Goal: Task Accomplishment & Management: Complete application form

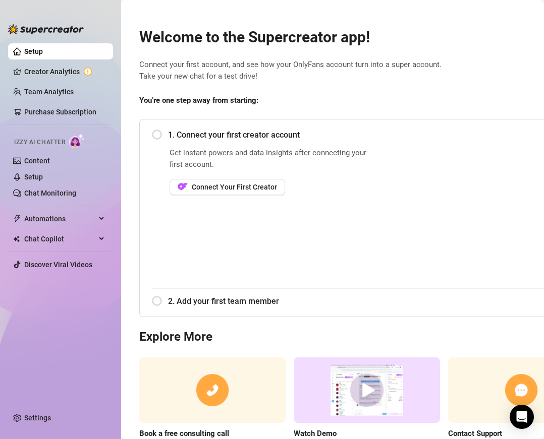
click at [168, 135] on span "1. Connect your first creator account" at bounding box center [384, 135] width 432 height 13
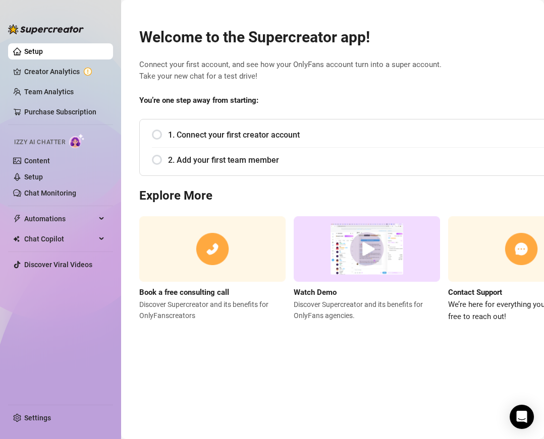
click at [158, 135] on div "1. Connect your first creator account" at bounding box center [376, 135] width 448 height 25
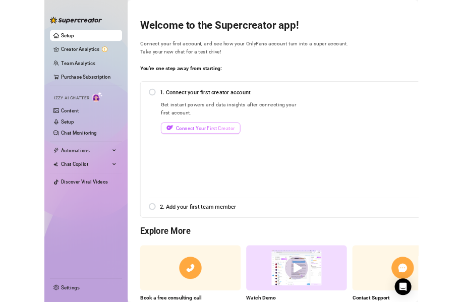
scroll to position [2, 0]
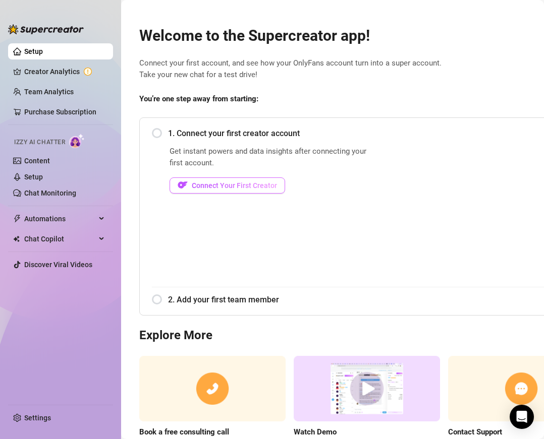
click at [213, 185] on span "Connect Your First Creator" at bounding box center [234, 186] width 85 height 8
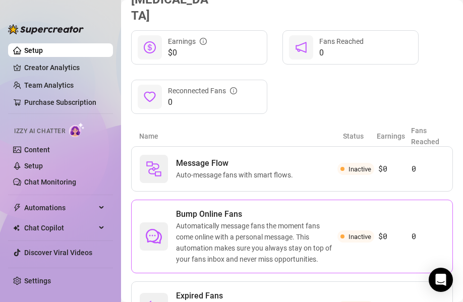
scroll to position [178, 0]
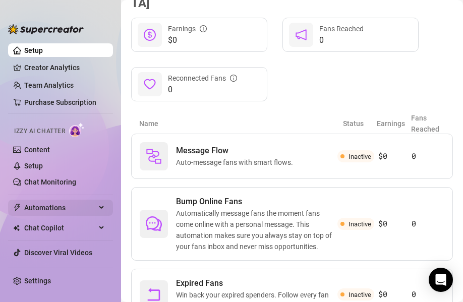
click at [46, 203] on span "Automations" at bounding box center [60, 208] width 72 height 16
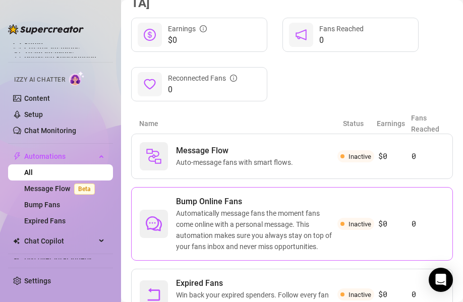
click at [337, 208] on span "Automatically message fans the moment fans come online with a personal message.…" at bounding box center [256, 230] width 161 height 44
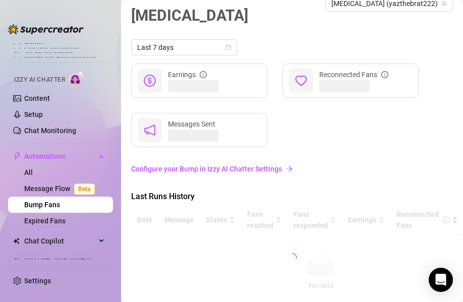
scroll to position [43, 0]
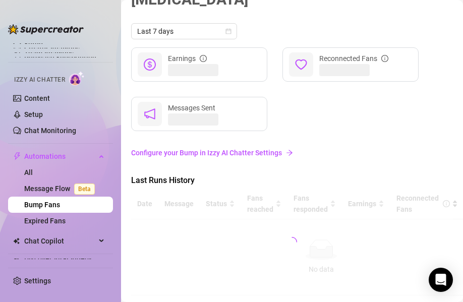
click at [193, 147] on link "Configure your Bump in Izzy AI Chatter Settings" at bounding box center [292, 152] width 322 height 11
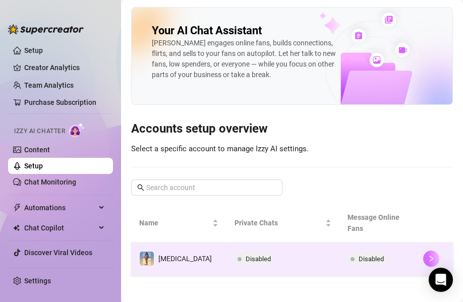
click at [428, 255] on icon "right" at bounding box center [431, 258] width 7 height 7
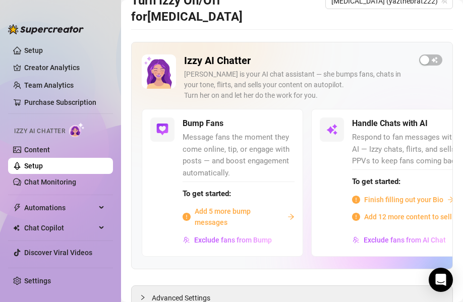
scroll to position [52, 0]
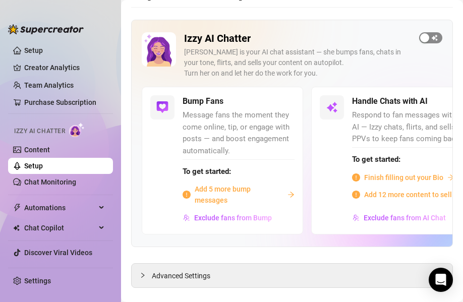
click at [425, 33] on div "button" at bounding box center [424, 37] width 9 height 9
click at [278, 97] on div "button" at bounding box center [277, 101] width 9 height 9
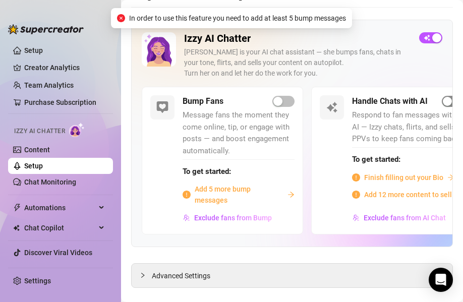
click at [448, 97] on div "button" at bounding box center [447, 101] width 9 height 9
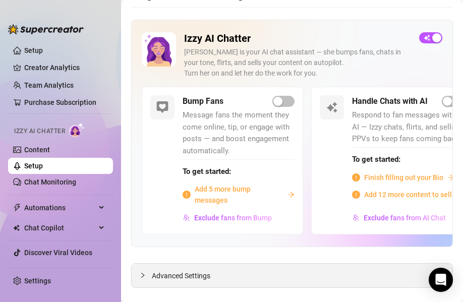
click at [185, 270] on span "Advanced Settings" at bounding box center [181, 275] width 59 height 11
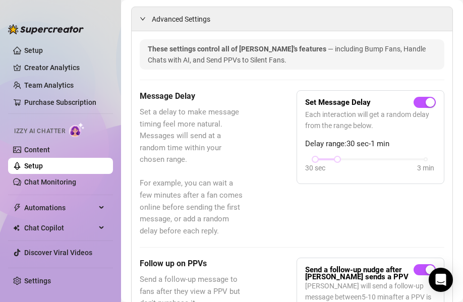
scroll to position [316, 0]
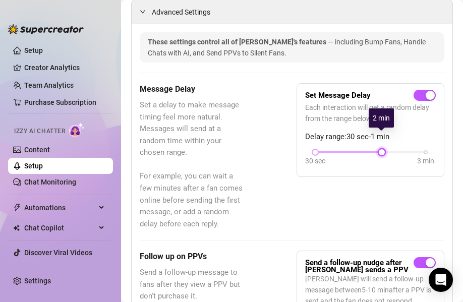
drag, startPoint x: 338, startPoint y: 135, endPoint x: 372, endPoint y: 136, distance: 34.3
click at [372, 149] on div "30 sec 3 min" at bounding box center [370, 151] width 110 height 4
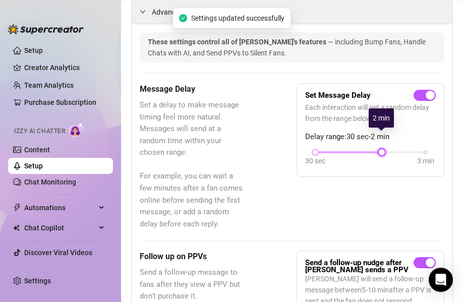
drag, startPoint x: 380, startPoint y: 135, endPoint x: 370, endPoint y: 136, distance: 10.1
click at [370, 149] on div "30 sec 3 min" at bounding box center [370, 151] width 110 height 4
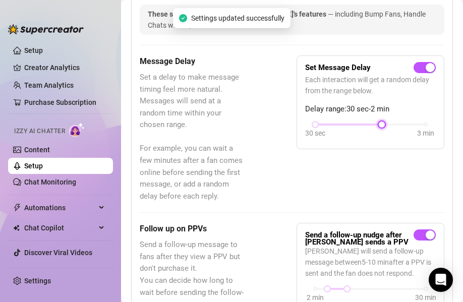
scroll to position [342, 0]
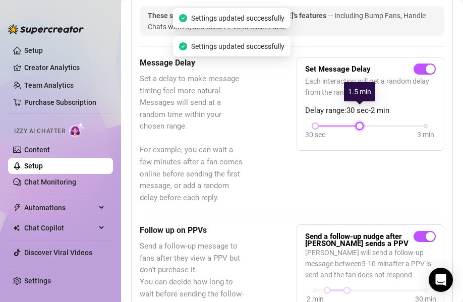
drag, startPoint x: 380, startPoint y: 110, endPoint x: 359, endPoint y: 108, distance: 21.3
click at [359, 124] on div at bounding box center [359, 126] width 5 height 5
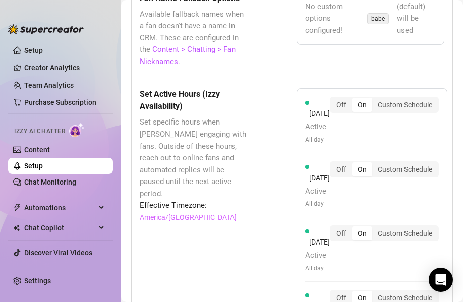
scroll to position [1469, 0]
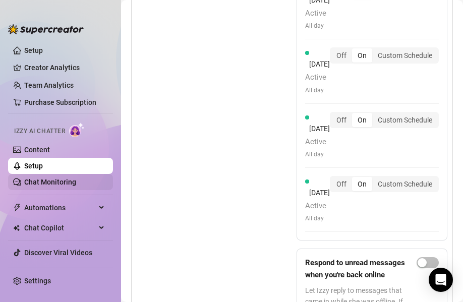
click at [70, 182] on link "Chat Monitoring" at bounding box center [50, 182] width 52 height 8
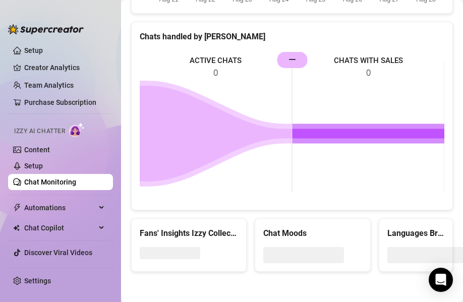
scroll to position [639, 0]
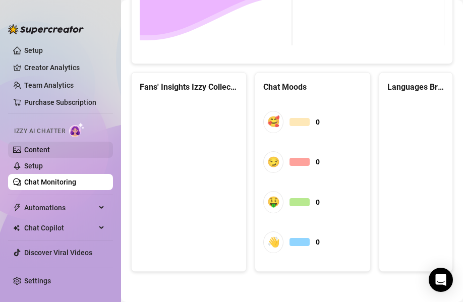
click at [48, 148] on link "Content" at bounding box center [37, 150] width 26 height 8
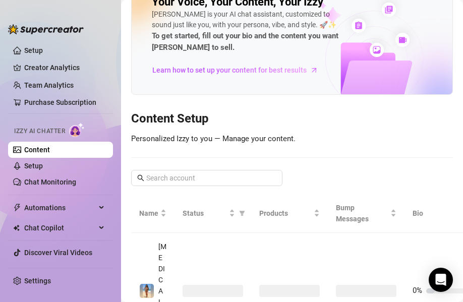
scroll to position [18, 0]
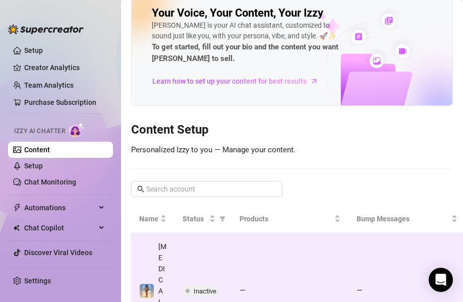
click at [191, 285] on span "Inactive" at bounding box center [201, 291] width 37 height 12
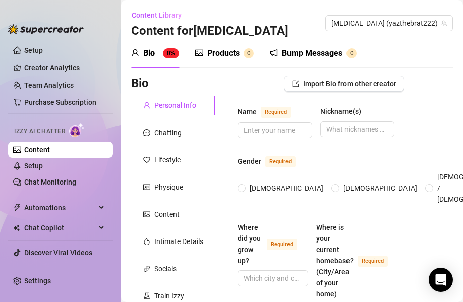
scroll to position [6, 0]
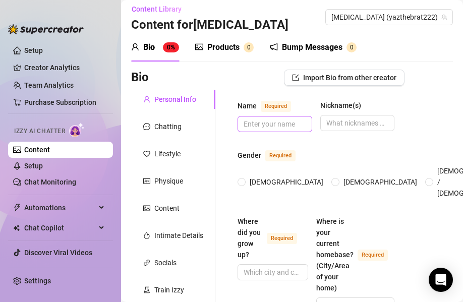
click at [278, 130] on span at bounding box center [275, 124] width 75 height 16
type input "[MEDICAL_DATA]"
click at [241, 180] on input "[DEMOGRAPHIC_DATA]" at bounding box center [242, 183] width 4 height 7
radio input "true"
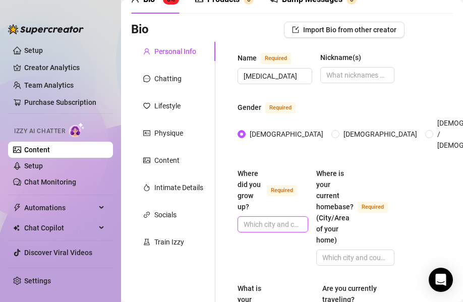
click at [279, 219] on input "Where did you grow up? Required" at bounding box center [272, 224] width 56 height 11
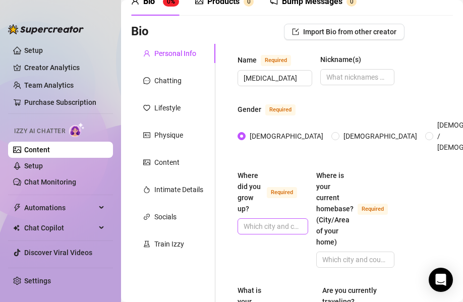
click at [285, 218] on span at bounding box center [273, 226] width 71 height 16
click at [283, 221] on input "Where did you grow up? Required" at bounding box center [272, 226] width 56 height 11
type input "H"
type input "[GEOGRAPHIC_DATA]"
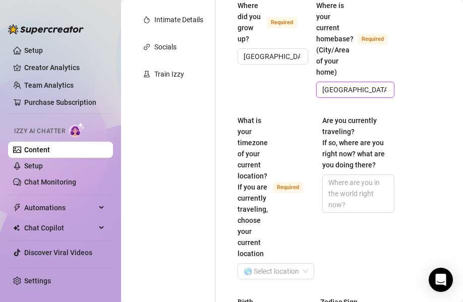
scroll to position [227, 0]
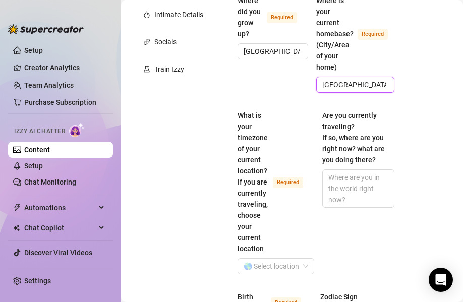
click at [344, 81] on span "[GEOGRAPHIC_DATA]" at bounding box center [355, 85] width 79 height 16
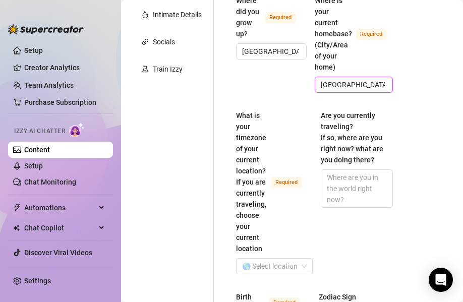
click at [327, 79] on input "[GEOGRAPHIC_DATA]" at bounding box center [353, 84] width 65 height 11
click at [338, 79] on input "[US_STATE][GEOGRAPHIC_DATA]" at bounding box center [353, 84] width 65 height 11
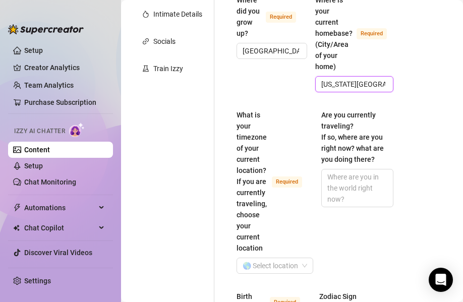
scroll to position [225, 1]
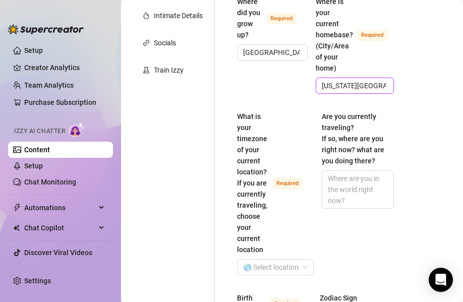
click at [338, 80] on input "[US_STATE][GEOGRAPHIC_DATA]" at bounding box center [354, 85] width 65 height 11
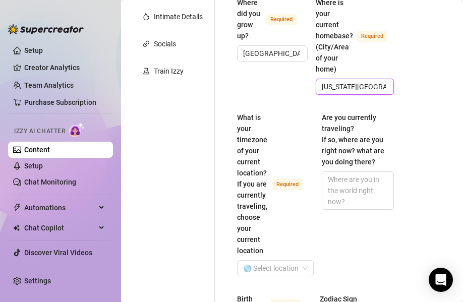
click at [338, 81] on input "[US_STATE][GEOGRAPHIC_DATA]" at bounding box center [354, 86] width 65 height 11
type input "Q"
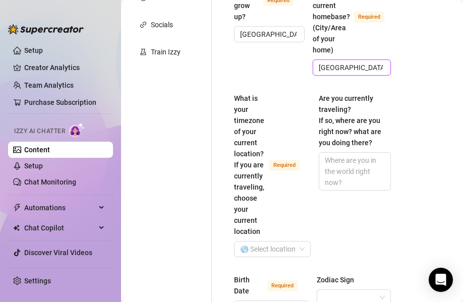
scroll to position [251, 4]
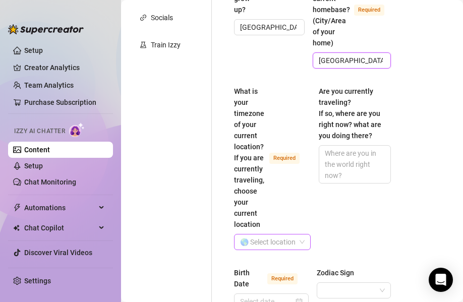
type input "[GEOGRAPHIC_DATA]"
click at [274, 235] on input "What is your timezone of your current location? If you are currently traveling,…" at bounding box center [267, 242] width 55 height 15
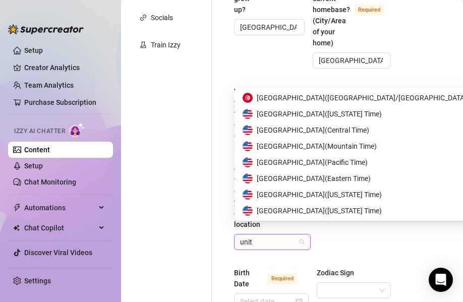
scroll to position [16, 0]
type input "united"
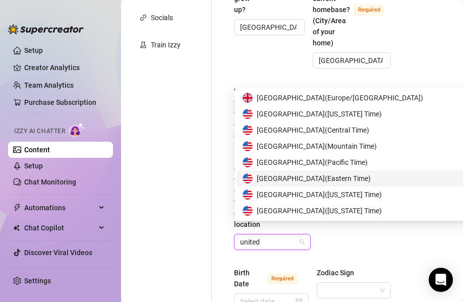
click at [341, 180] on span "United States of America ( Eastern Time )" at bounding box center [314, 178] width 114 height 11
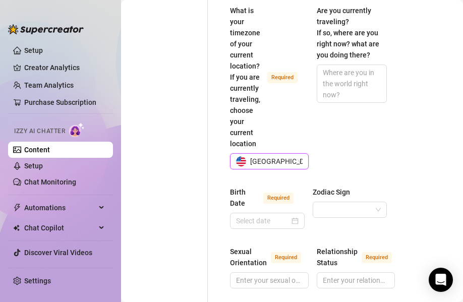
scroll to position [339, 8]
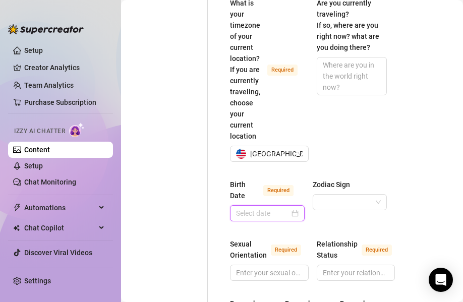
click at [268, 208] on input "Birth Date Required" at bounding box center [262, 213] width 53 height 11
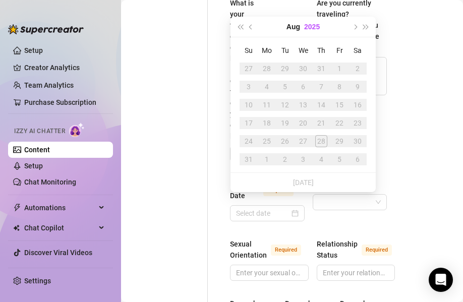
click at [312, 25] on button "2025" at bounding box center [312, 27] width 16 height 20
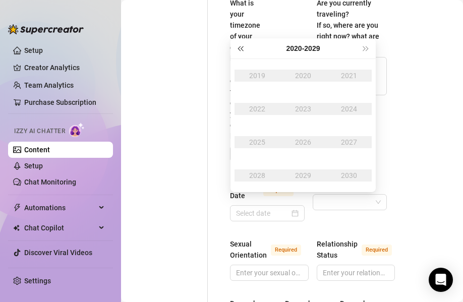
click at [242, 50] on span "Last year (Control + left)" at bounding box center [240, 48] width 5 height 5
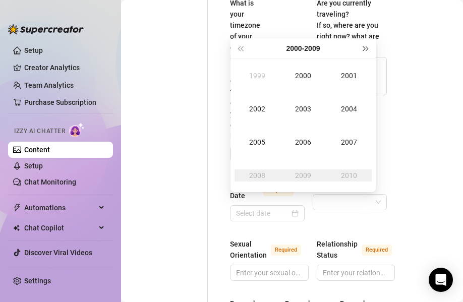
click at [364, 49] on span "Next year (Control + right)" at bounding box center [366, 48] width 5 height 5
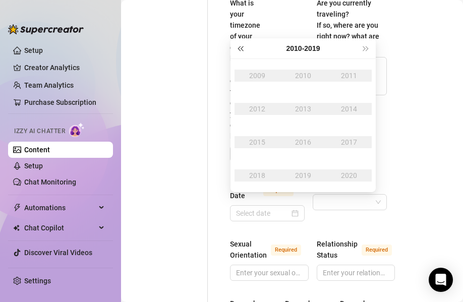
click at [239, 48] on span "Last year (Control + left)" at bounding box center [240, 48] width 5 height 5
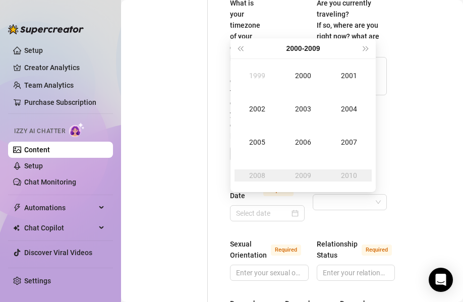
drag, startPoint x: 239, startPoint y: 48, endPoint x: 255, endPoint y: 53, distance: 17.5
click at [239, 48] on span "Last year (Control + left)" at bounding box center [240, 48] width 5 height 5
type input "[DATE]"
click at [343, 142] on div "1997" at bounding box center [349, 142] width 30 height 12
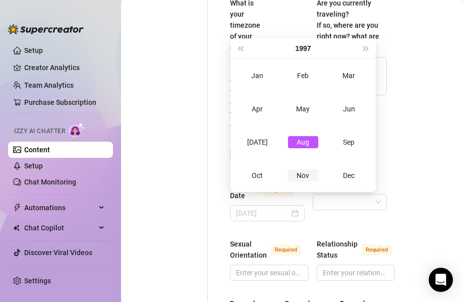
click at [307, 174] on div "Nov" at bounding box center [303, 175] width 30 height 12
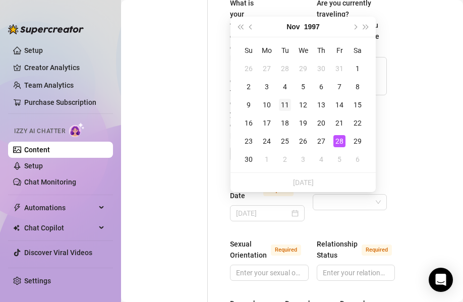
type input "[DATE]"
click at [285, 107] on div "11" at bounding box center [285, 105] width 12 height 12
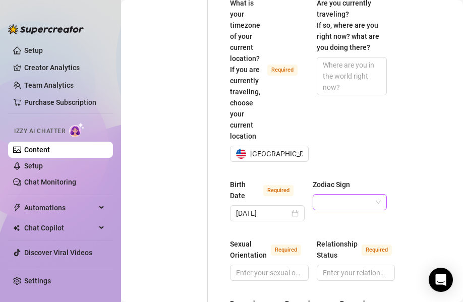
click at [329, 196] on input "Zodiac Sign" at bounding box center [345, 202] width 53 height 15
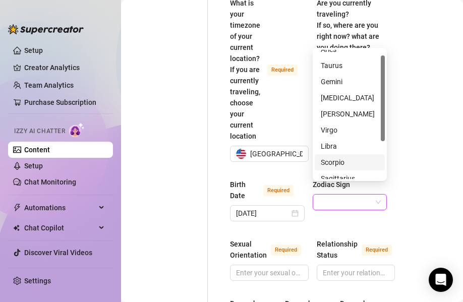
click at [349, 164] on div "Scorpio" at bounding box center [350, 162] width 58 height 11
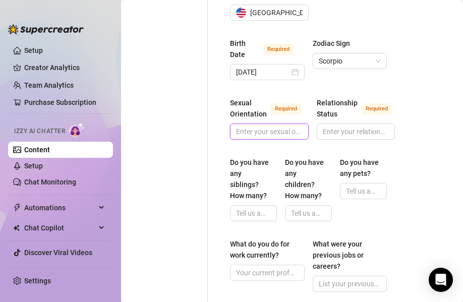
click at [280, 126] on input "Sexual Orientation Required" at bounding box center [268, 131] width 65 height 11
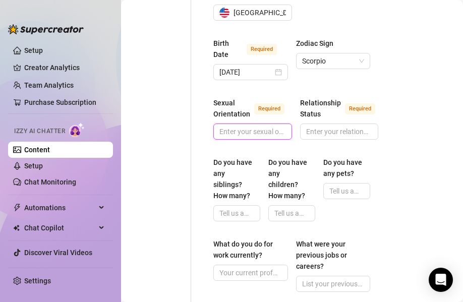
scroll to position [481, 29]
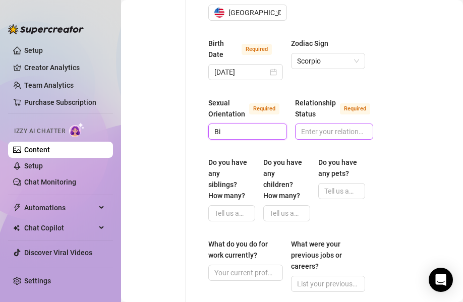
type input "Bi"
click at [334, 126] on input "Relationship Status Required" at bounding box center [333, 131] width 65 height 11
type input "Single"
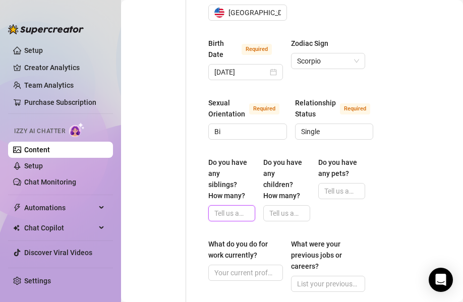
click at [241, 208] on input "Do you have any siblings? How many?" at bounding box center [230, 213] width 33 height 11
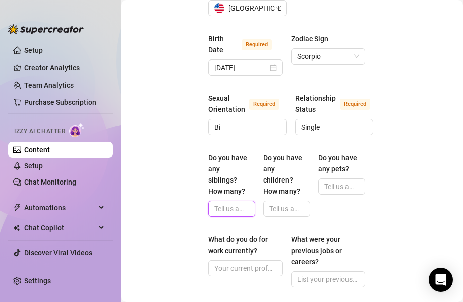
scroll to position [610, 29]
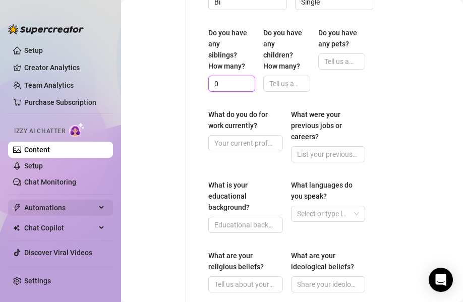
type input "0"
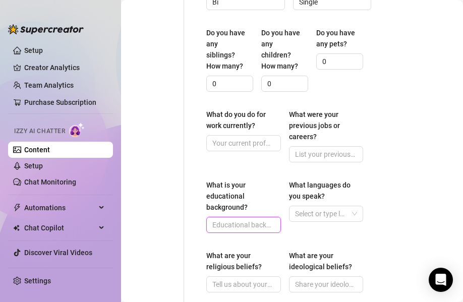
drag, startPoint x: 247, startPoint y: 213, endPoint x: 244, endPoint y: 221, distance: 8.3
click at [247, 219] on input "What is your educational background?" at bounding box center [242, 224] width 61 height 11
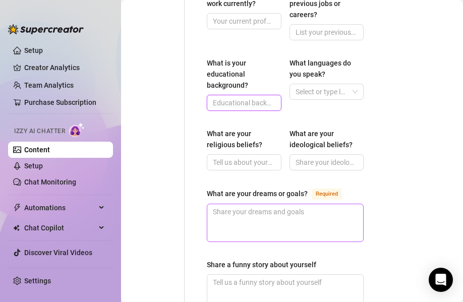
scroll to position [733, 31]
click at [263, 208] on textarea "What are your dreams or goals? Required" at bounding box center [285, 222] width 156 height 37
type textarea "I"
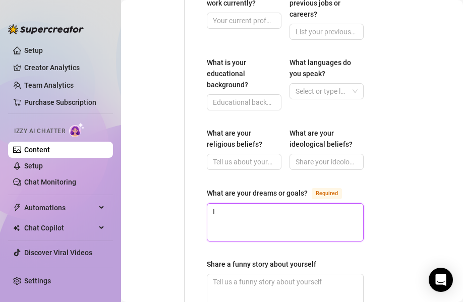
type textarea "I"
type textarea "I w"
type textarea "I wa"
type textarea "I wan"
type textarea "I want"
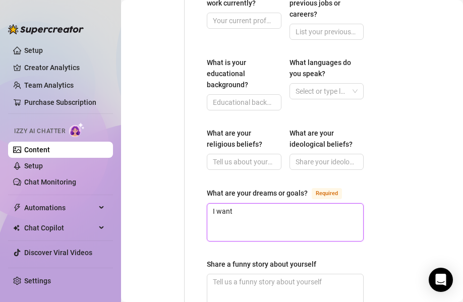
type textarea "I want"
type textarea "I want t"
type textarea "I want to"
type textarea "I want to o"
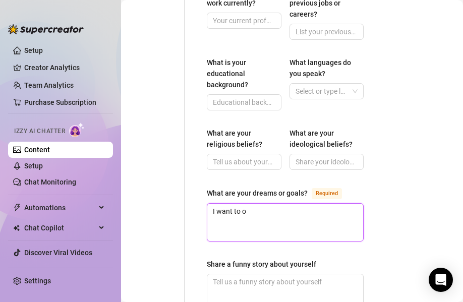
type textarea "I want to op"
type textarea "I want to ope"
type textarea "I want to open"
type textarea "I want to open u"
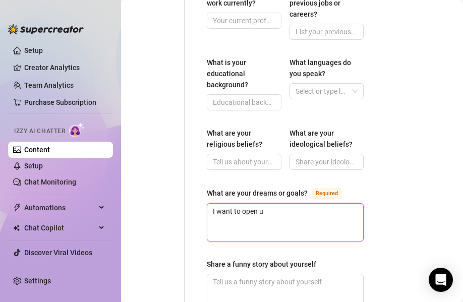
type textarea "I want to open up"
type textarea "I want to open up a"
type textarea "I want to open up a f"
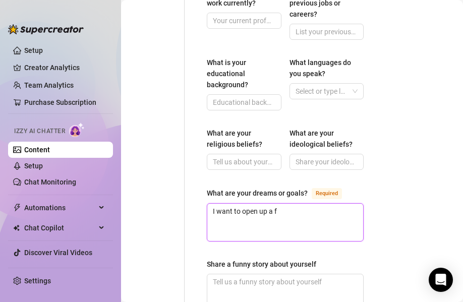
type textarea "I want to open up a fa"
type textarea "I want to open up a fas"
type textarea "I want to open up a fash"
type textarea "I want to open up a fashi"
type textarea "I want to open up a fashio"
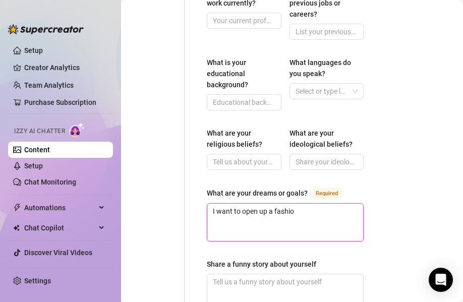
type textarea "I want to open up a fashion"
type textarea "I want to open up a fashion s"
type textarea "I want to open up a fashion"
type textarea "I want to open up a fashion b"
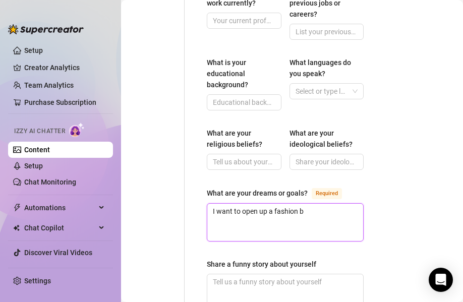
type textarea "I want to open up a fashion bo"
type textarea "I want to open up a fashion bou"
type textarea "I want to open up a fashion bout"
type textarea "I want to open up a fashion bouti"
type textarea "I want to open up a fashion boutiq"
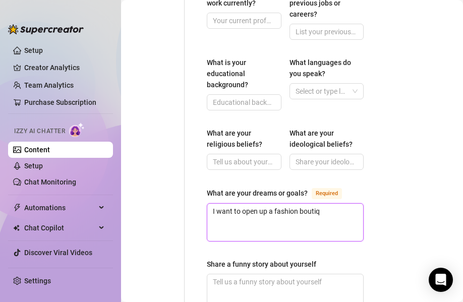
type textarea "I want to open up a fashion boutiqu"
type textarea "I want to open up a fashion boutique"
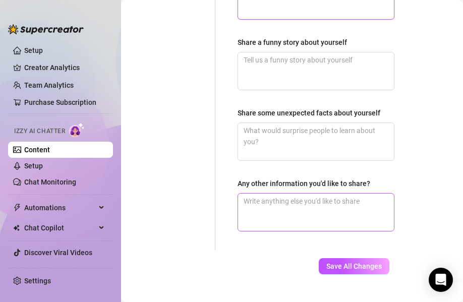
scroll to position [964, 0]
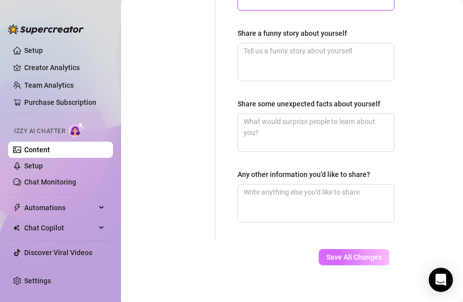
type textarea "I want to open up a fashion boutique."
click at [358, 253] on span "Save All Changes" at bounding box center [353, 257] width 55 height 8
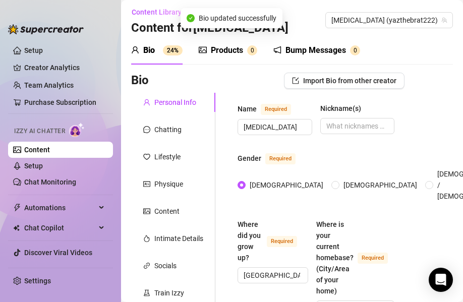
scroll to position [4, 0]
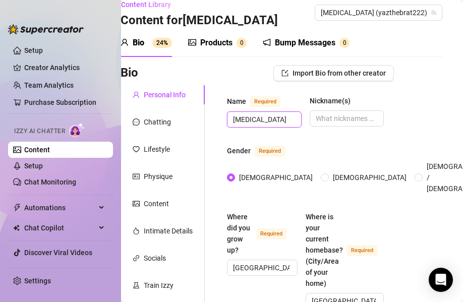
click at [280, 127] on span "[MEDICAL_DATA]" at bounding box center [264, 119] width 75 height 16
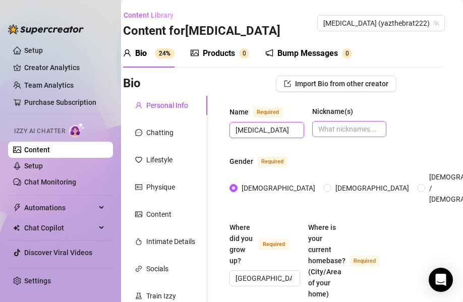
scroll to position [0, 14]
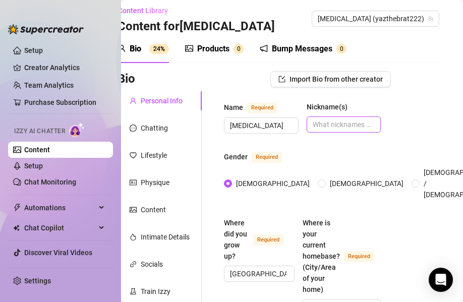
click at [327, 127] on input "Nickname(s)" at bounding box center [343, 124] width 61 height 11
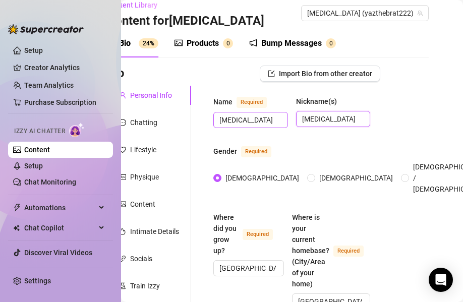
type input "[MEDICAL_DATA]"
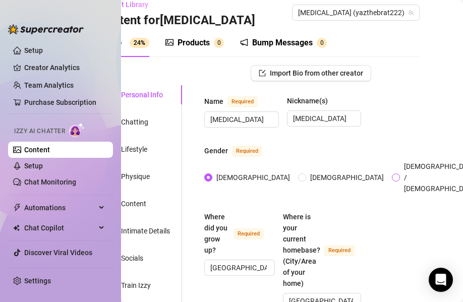
scroll to position [11, 0]
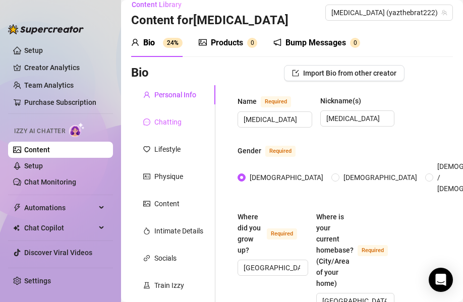
click at [170, 128] on div "Chatting" at bounding box center [173, 121] width 84 height 19
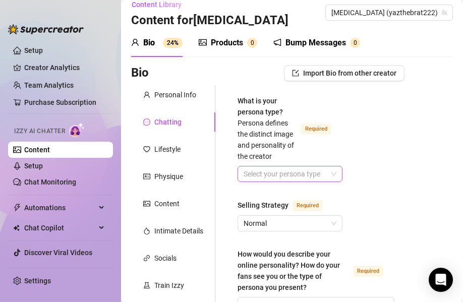
click at [320, 177] on input "What is your persona type? [PERSON_NAME] defines the distinct image and persona…" at bounding box center [286, 173] width 84 height 15
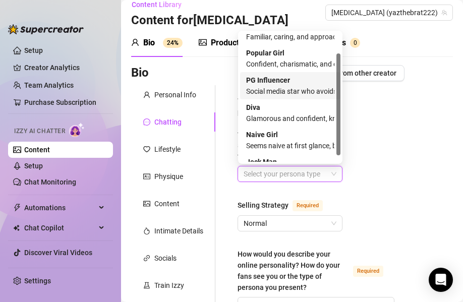
scroll to position [34, 0]
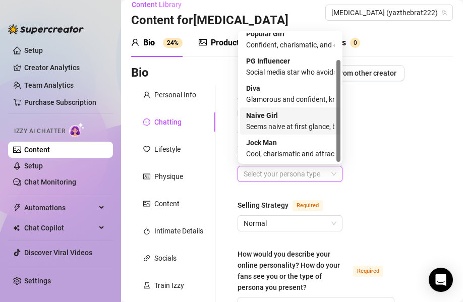
click at [305, 122] on div "Seems naive at first glance, but she is anything but innocent" at bounding box center [290, 126] width 88 height 11
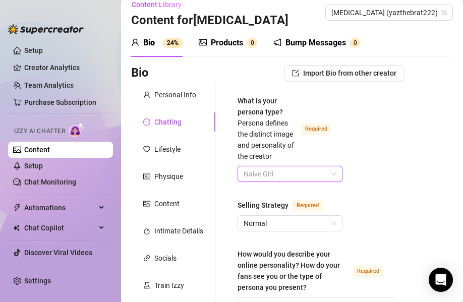
click at [294, 169] on span "Naive Girl" at bounding box center [290, 173] width 93 height 15
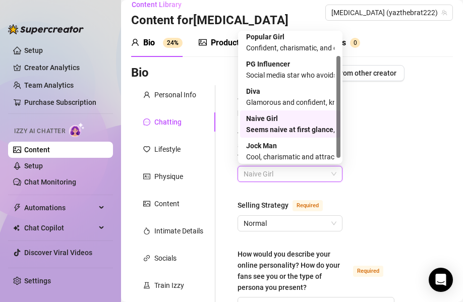
scroll to position [0, 0]
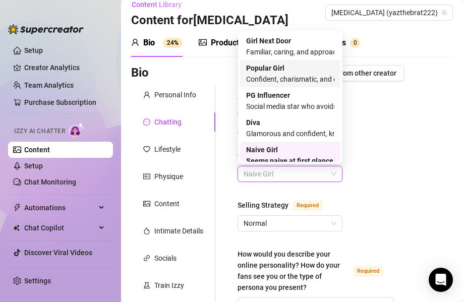
click at [276, 67] on div "Popular Girl Confident, charismatic, and effortlessly commands attention" at bounding box center [290, 74] width 88 height 22
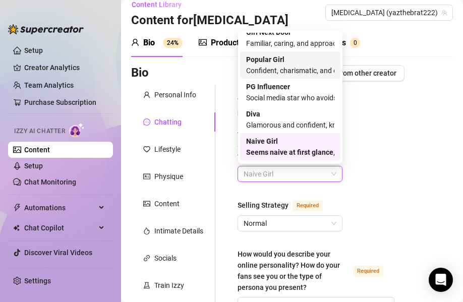
scroll to position [11, 0]
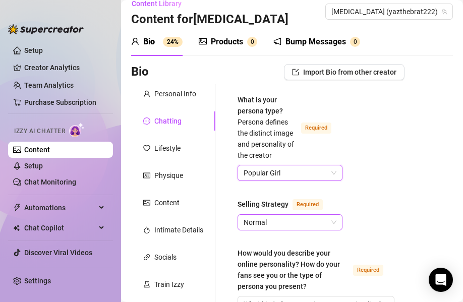
drag, startPoint x: 288, startPoint y: 225, endPoint x: 281, endPoint y: 215, distance: 11.3
click at [288, 224] on span "Normal" at bounding box center [290, 222] width 93 height 15
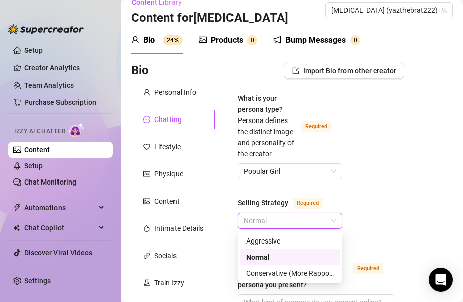
click at [305, 260] on div "Normal" at bounding box center [290, 257] width 88 height 11
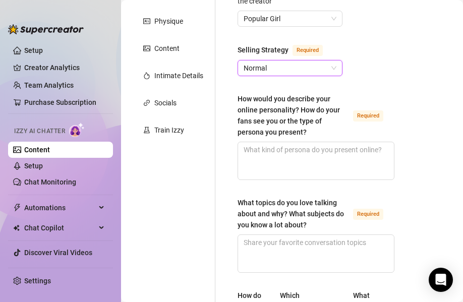
scroll to position [166, 0]
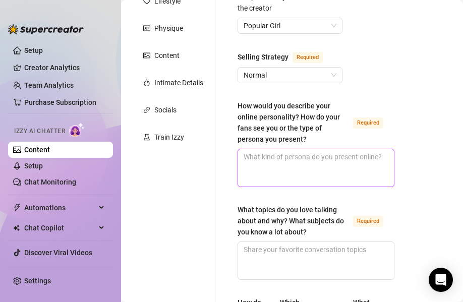
click at [383, 154] on textarea "How would you describe your online personality? How do your fans see you or the…" at bounding box center [316, 167] width 156 height 37
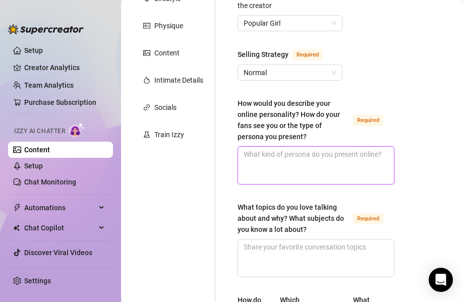
type textarea "I"
type textarea "I w"
type textarea "I wa"
type textarea "I wan"
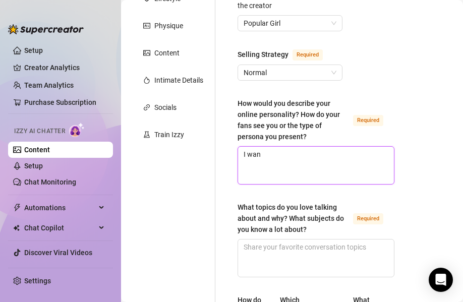
type textarea "I want"
type textarea "I want t"
type textarea "I want to"
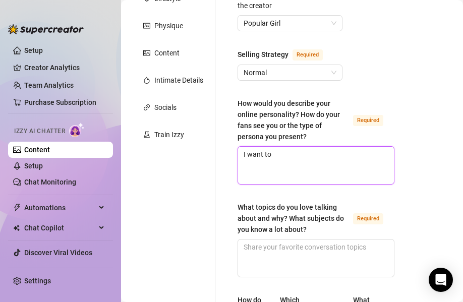
type textarea "I want to b"
type textarea "I want to be"
type textarea "I want to be a"
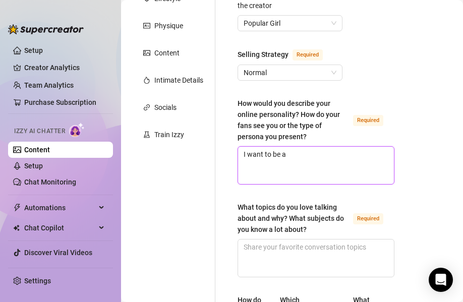
type textarea "I want to be a b"
type textarea "I want to be a ba"
type textarea "I want to be a bad"
type textarea "I want to be a badd"
type textarea "I want to be a baddi"
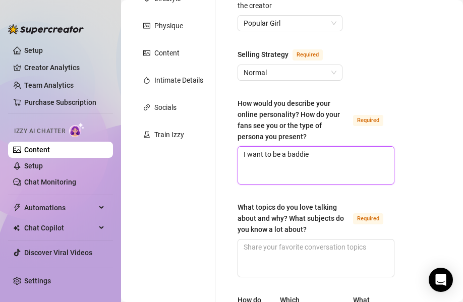
type textarea "I want to be a baddie"
type textarea "I want to be a baddie w"
type textarea "I want to be a baddie wh"
type textarea "I want to be a baddie who"
type textarea "I want to be a baddie who d"
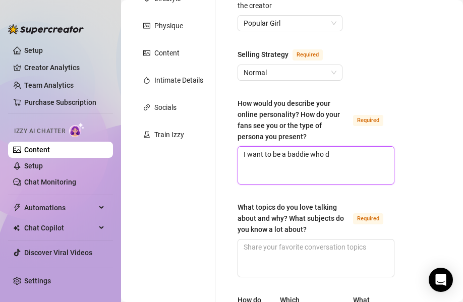
type textarea "I want to be a baddie who de"
type textarea "I want to be a baddie who dem"
type textarea "I want to be a baddie who dema"
type textarea "I want to be a baddie who deman"
type textarea "I want to be a baddie who demand"
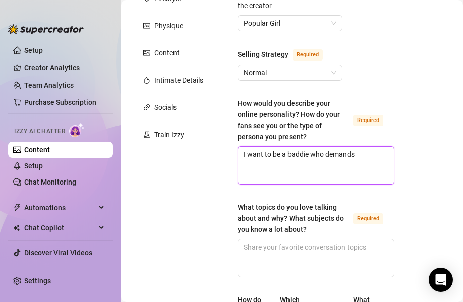
type textarea "I want to be a baddie who demands"
type textarea "I want to be a baddie who demands m"
type textarea "I want to be a baddie who demands mo"
type textarea "I want to be a baddie who demands mon"
type textarea "I want to be a baddie who demands [PERSON_NAME]"
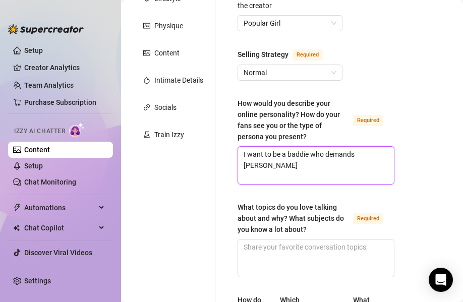
type textarea "I want to be a baddie who demands money"
type textarea "I want to be a baddie who demands money o"
type textarea "I want to be a baddie who demands money or"
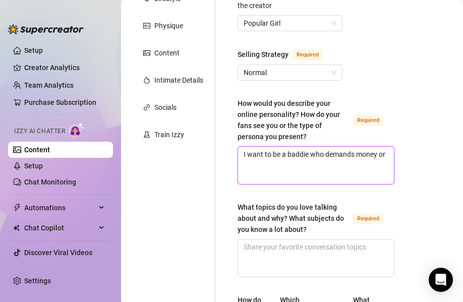
type textarea "I want to be a baddie who demands money or g"
type textarea "I want to be a baddie who demands money or gi"
type textarea "I want to be a baddie who demands money or gif"
type textarea "I want to be a baddie who demands money or gift"
type textarea "I want to be a baddie who demands money or gifts"
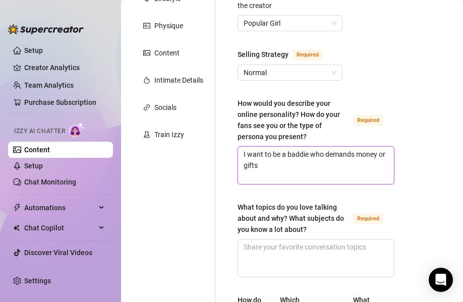
type textarea "I want to be a baddie who demands money or gifts"
type textarea "I want to be a baddie who demands money or gifts fo"
type textarea "I want to be a baddie who demands money or gifts for"
type textarea "I want to be a baddie who demands money or gifts fort"
type textarea "I want to be a baddie who demands money or gifts for"
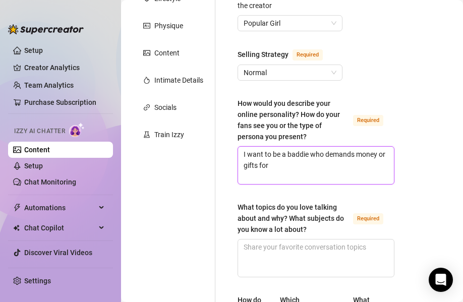
type textarea "I want to be a baddie who demands money or gifts for a"
type textarea "I want to be a baddie who demands money or gifts for as"
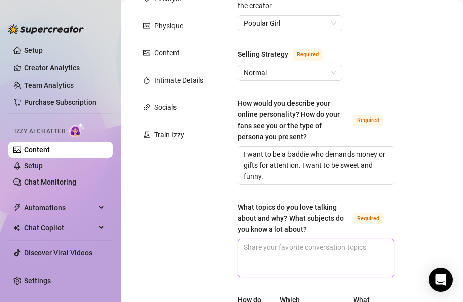
click at [277, 258] on textarea "What topics do you love talking about and why? What subjects do you know a lot …" at bounding box center [316, 258] width 156 height 37
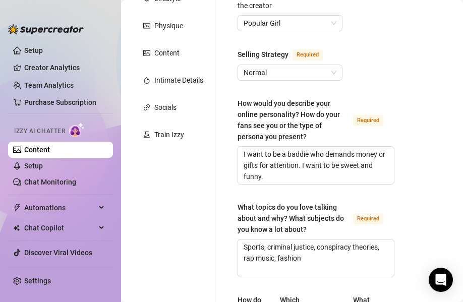
scroll to position [373, 0]
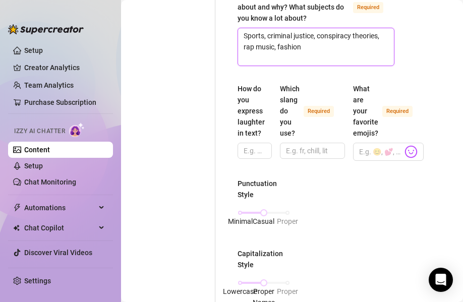
click at [312, 54] on textarea "Sports, criminal justice, conspiracy theories, rap music, fashion" at bounding box center [316, 46] width 156 height 37
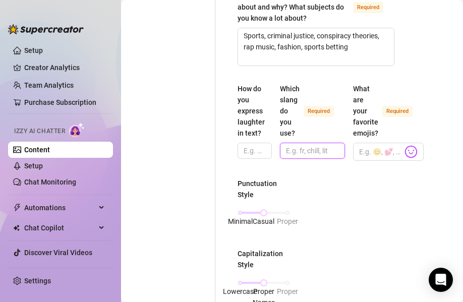
click at [326, 153] on input "Which slang do you use? Required" at bounding box center [311, 150] width 51 height 11
click at [408, 155] on span "🤫" at bounding box center [403, 155] width 15 height 14
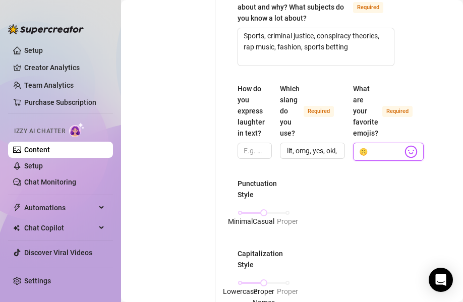
scroll to position [0, 0]
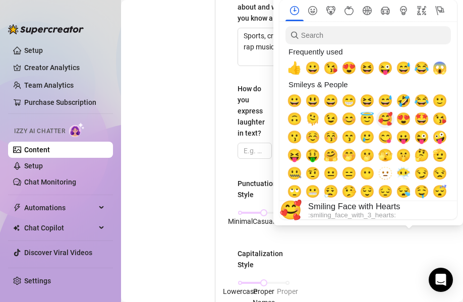
click at [389, 119] on span "🥰" at bounding box center [385, 119] width 15 height 14
click at [438, 124] on span "😘" at bounding box center [439, 119] width 15 height 14
click at [350, 159] on span "🤭" at bounding box center [348, 155] width 15 height 14
click at [326, 159] on span "🤗" at bounding box center [330, 155] width 15 height 14
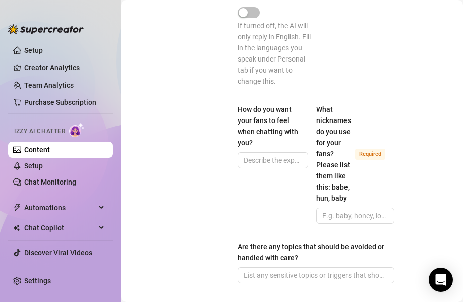
scroll to position [795, 0]
click at [270, 161] on input "How do you want your fans to feel when chatting with you?" at bounding box center [272, 159] width 56 height 11
click at [364, 217] on input "What nicknames do you use for your fans? Please list them like this: babe, hun,…" at bounding box center [354, 215] width 65 height 11
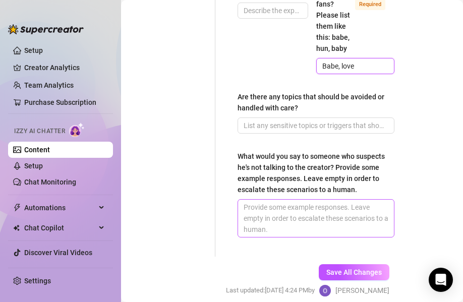
scroll to position [948, 0]
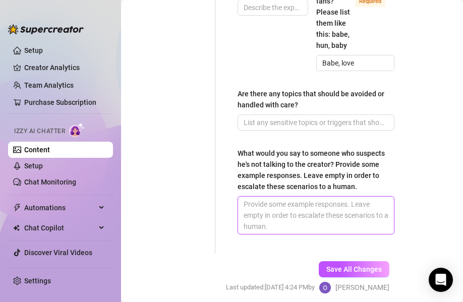
click at [284, 225] on textarea "What would you say to someone who suspects he's not talking to the creator? Pro…" at bounding box center [316, 215] width 156 height 37
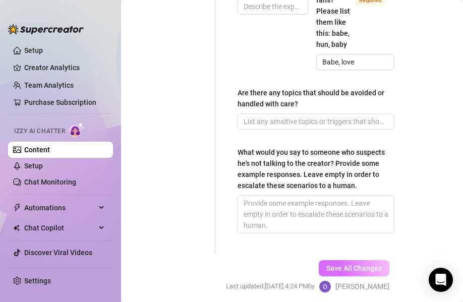
click at [332, 263] on button "Save All Changes" at bounding box center [354, 268] width 71 height 16
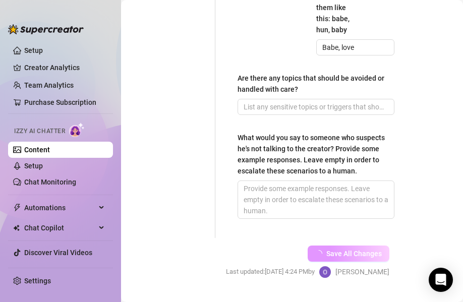
scroll to position [963, 0]
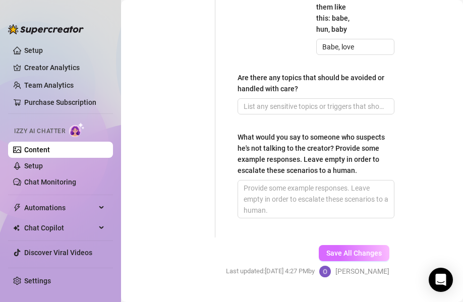
click at [342, 253] on span "Save All Changes" at bounding box center [353, 253] width 55 height 8
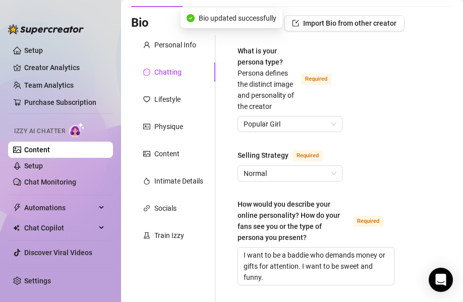
scroll to position [0, 0]
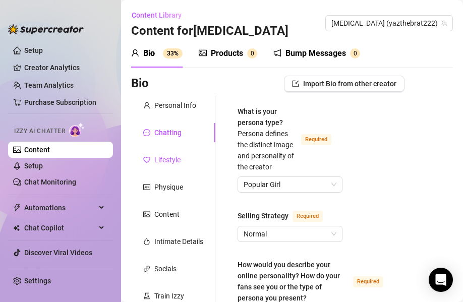
click at [152, 155] on div "Lifestyle" at bounding box center [161, 159] width 37 height 11
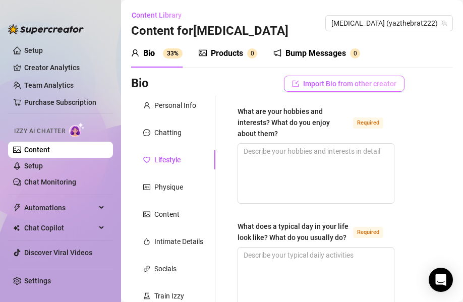
click at [342, 81] on span "Import Bio from other creator" at bounding box center [349, 84] width 93 height 8
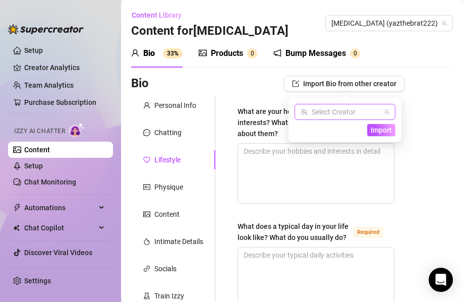
click at [376, 112] on input "search" at bounding box center [341, 111] width 80 height 15
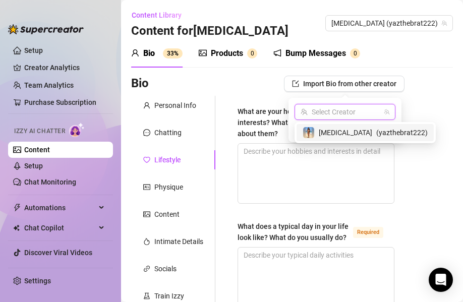
click at [330, 139] on div "[MEDICAL_DATA] ( yazthebrat222 )" at bounding box center [365, 133] width 125 height 12
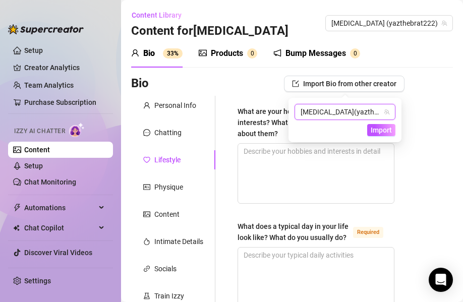
click at [383, 133] on span "Import" at bounding box center [381, 130] width 21 height 8
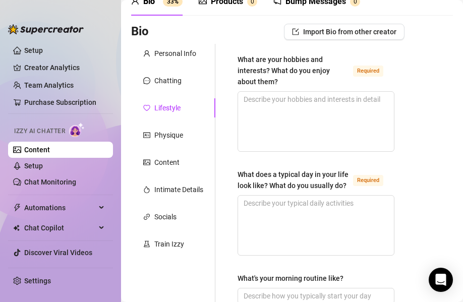
scroll to position [49, 0]
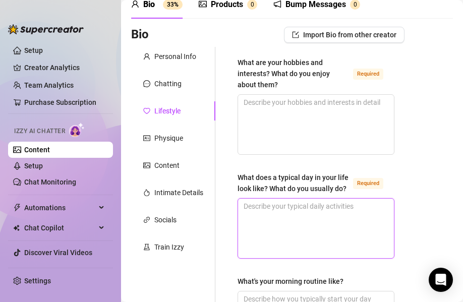
click at [293, 216] on textarea "What does a typical day in your life look like? What do you usually do? Required" at bounding box center [316, 229] width 156 height 60
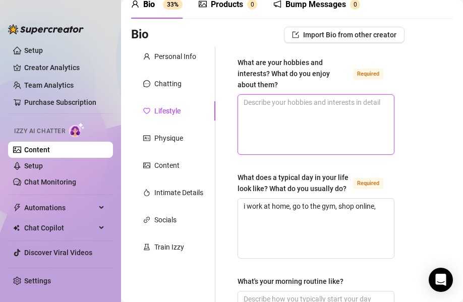
click at [283, 125] on textarea "What are your hobbies and interests? What do you enjoy about them? Required" at bounding box center [316, 125] width 156 height 60
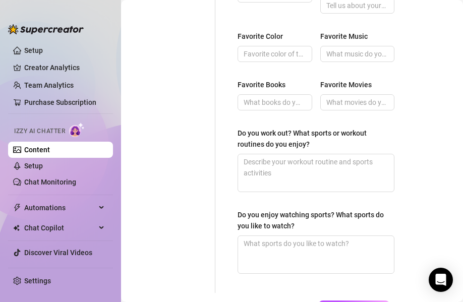
scroll to position [638, 0]
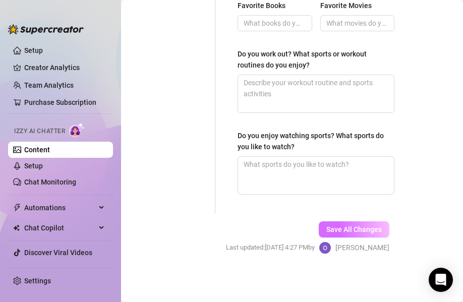
click at [335, 221] on button "Save All Changes" at bounding box center [354, 229] width 71 height 16
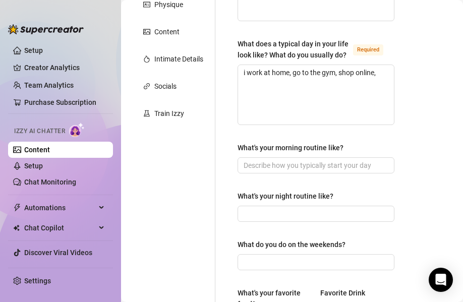
scroll to position [0, 0]
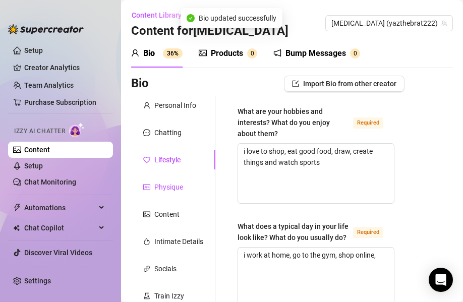
click at [182, 191] on div "Physique" at bounding box center [168, 187] width 29 height 11
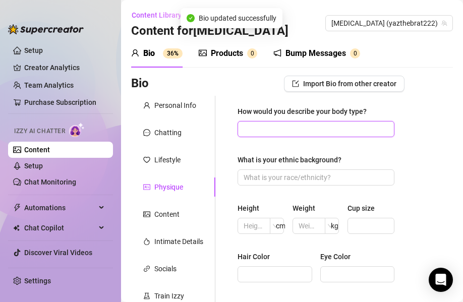
click at [289, 129] on input "How would you describe your body type?" at bounding box center [315, 129] width 143 height 11
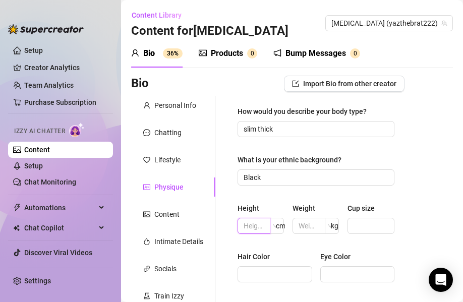
click at [256, 222] on input "text" at bounding box center [253, 225] width 19 height 11
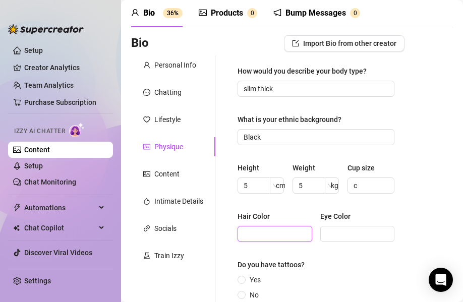
click at [290, 230] on input "Hair Color" at bounding box center [274, 233] width 61 height 11
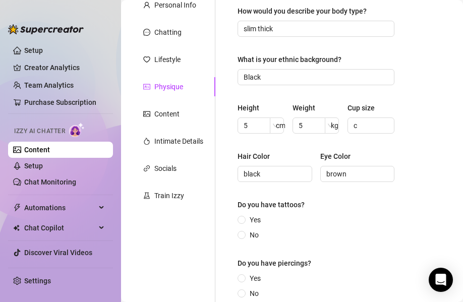
scroll to position [120, 0]
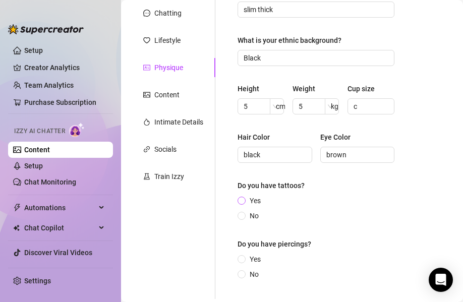
click at [261, 206] on span "Yes" at bounding box center [255, 200] width 19 height 11
click at [244, 205] on input "Yes" at bounding box center [242, 201] width 4 height 7
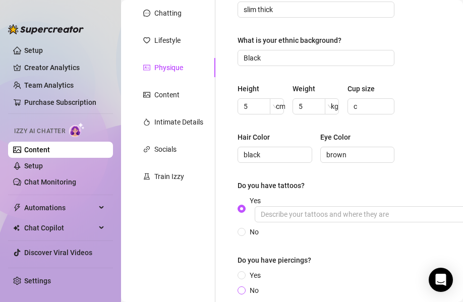
click at [248, 292] on span "No" at bounding box center [254, 290] width 17 height 11
click at [244, 292] on input "No" at bounding box center [242, 291] width 4 height 7
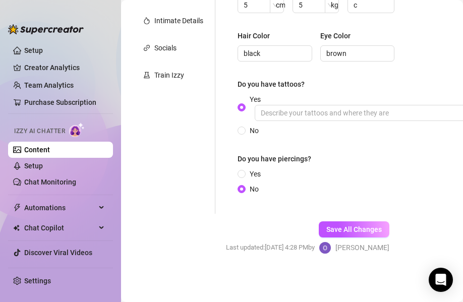
scroll to position [221, 7]
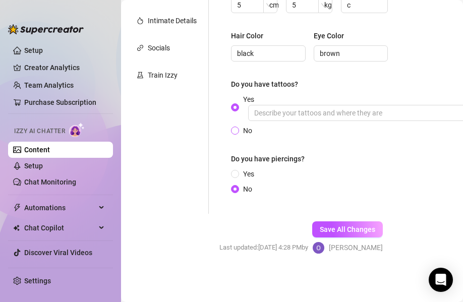
drag, startPoint x: 249, startPoint y: 130, endPoint x: 257, endPoint y: 132, distance: 8.9
click at [249, 130] on span "No" at bounding box center [247, 130] width 17 height 11
click at [238, 130] on input "No" at bounding box center [236, 131] width 4 height 7
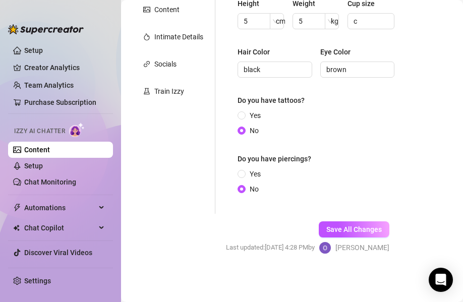
scroll to position [205, 0]
click at [253, 116] on span "Yes" at bounding box center [255, 115] width 19 height 11
click at [244, 116] on input "Yes" at bounding box center [242, 116] width 4 height 7
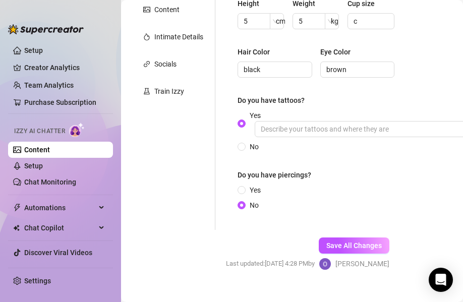
click at [334, 138] on div "Yes No" at bounding box center [400, 131] width 324 height 42
click at [334, 131] on input "Yes" at bounding box center [406, 129] width 303 height 16
drag, startPoint x: 343, startPoint y: 242, endPoint x: 330, endPoint y: 235, distance: 14.9
click at [343, 242] on span "Save All Changes" at bounding box center [353, 246] width 55 height 8
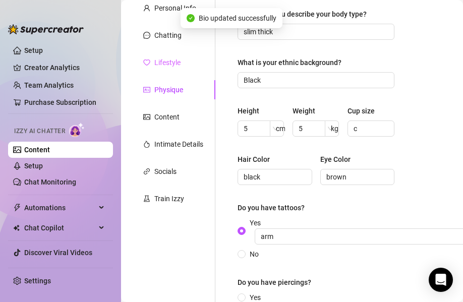
scroll to position [0, 0]
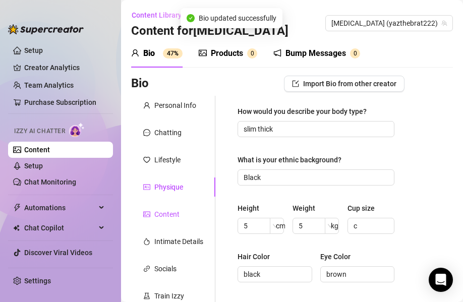
click at [162, 210] on div "Content" at bounding box center [166, 214] width 25 height 11
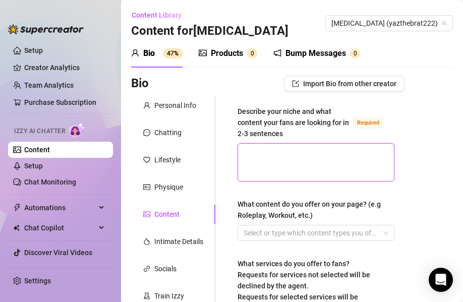
click at [289, 152] on textarea "Describe your niche and what content your fans are looking for in 2-3 sentences…" at bounding box center [316, 162] width 156 height 37
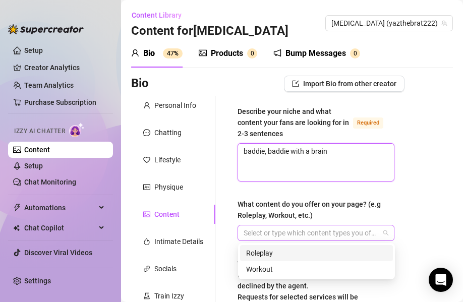
drag, startPoint x: 279, startPoint y: 233, endPoint x: 266, endPoint y: 232, distance: 13.2
click at [279, 233] on div at bounding box center [311, 233] width 142 height 14
click at [272, 253] on div "Roleplay" at bounding box center [316, 253] width 141 height 11
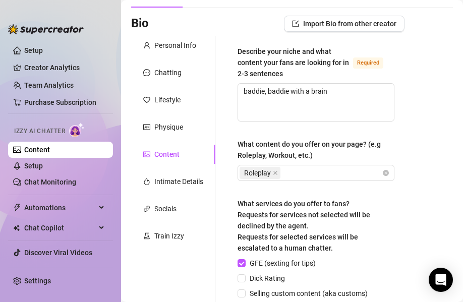
click at [230, 209] on div "Describe your niche and what content your fans are looking for in 2-3 sentences…" at bounding box center [315, 245] width 177 height 419
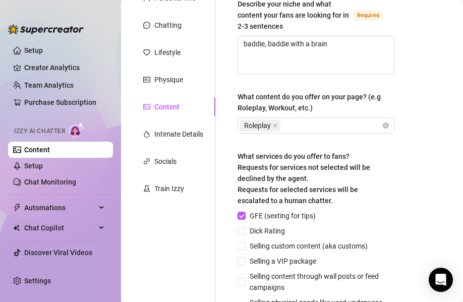
scroll to position [108, 0]
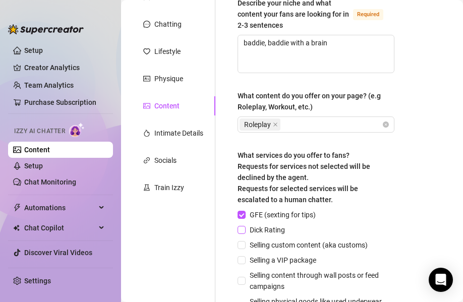
click at [282, 231] on span "Dick Rating" at bounding box center [267, 229] width 43 height 11
click at [245, 231] on input "Dick Rating" at bounding box center [241, 229] width 7 height 7
click at [288, 245] on span "Selling custom content (aka customs)" at bounding box center [309, 245] width 126 height 11
click at [245, 245] on input "Selling custom content (aka customs)" at bounding box center [241, 244] width 7 height 7
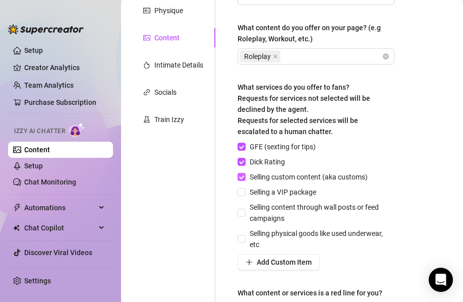
scroll to position [178, 0]
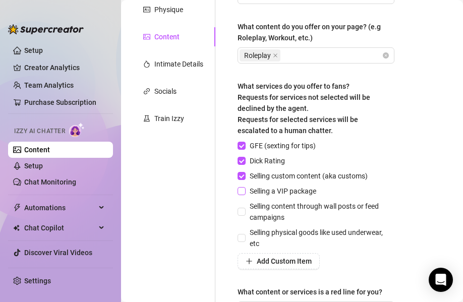
click at [277, 192] on span "Selling a VIP package" at bounding box center [283, 191] width 75 height 11
click at [245, 192] on input "Selling a VIP package" at bounding box center [241, 190] width 7 height 7
click at [281, 212] on span "Selling content through wall posts or feed campaigns" at bounding box center [320, 212] width 149 height 22
click at [245, 212] on input "Selling content through wall posts or feed campaigns" at bounding box center [241, 211] width 7 height 7
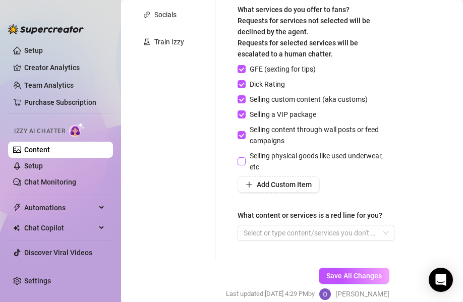
scroll to position [256, 0]
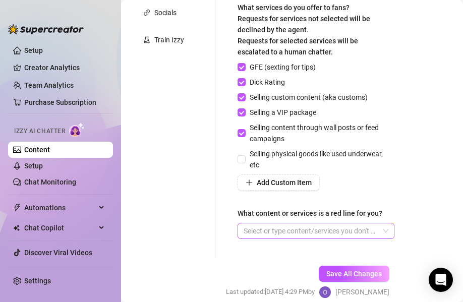
click at [316, 231] on div at bounding box center [311, 231] width 142 height 14
click at [275, 211] on div "What content or services is a red line for you?" at bounding box center [310, 213] width 145 height 11
click at [246, 225] on input "What content or services is a red line for you?" at bounding box center [245, 231] width 2 height 12
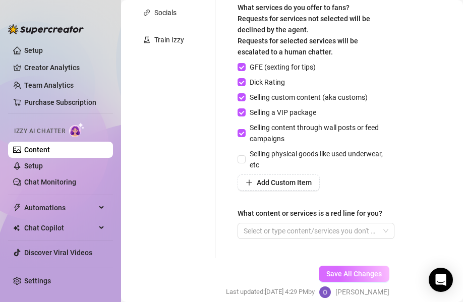
click at [374, 268] on button "Save All Changes" at bounding box center [354, 274] width 71 height 16
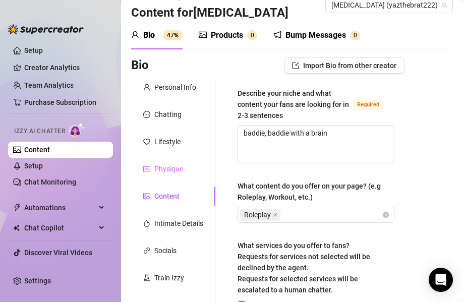
scroll to position [0, 0]
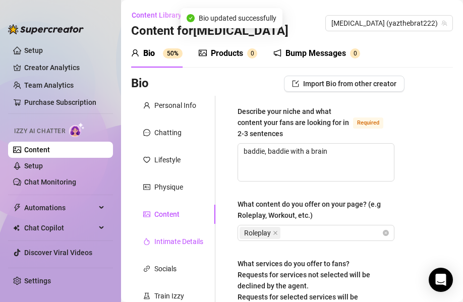
click at [163, 246] on div "Intimate Details" at bounding box center [178, 241] width 49 height 11
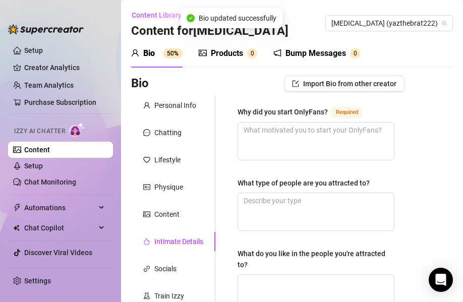
scroll to position [6, 0]
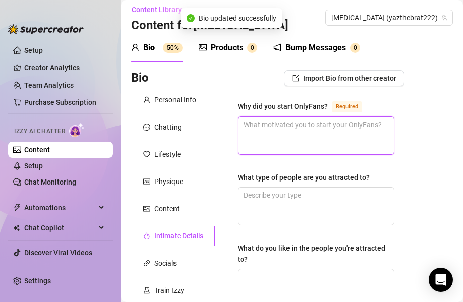
click at [294, 153] on textarea "Why did you start OnlyFans? Required" at bounding box center [316, 135] width 156 height 37
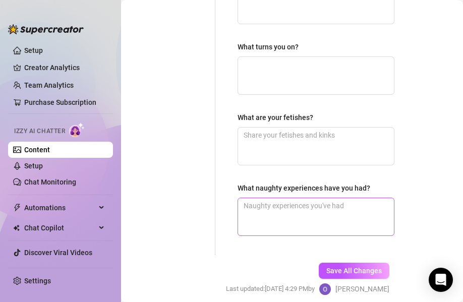
scroll to position [400, 0]
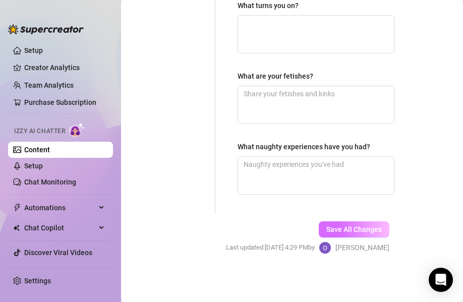
click at [367, 227] on span "Save All Changes" at bounding box center [353, 229] width 55 height 8
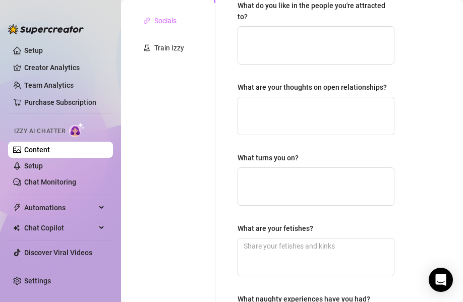
scroll to position [134, 0]
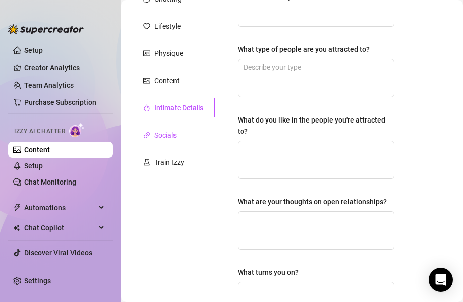
click at [169, 138] on div "Socials" at bounding box center [165, 135] width 22 height 11
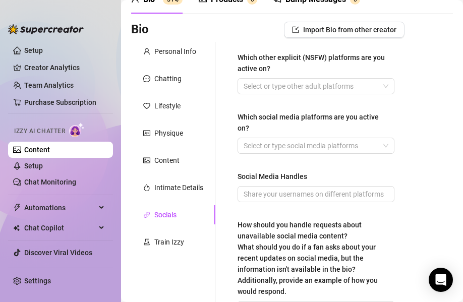
scroll to position [54, 0]
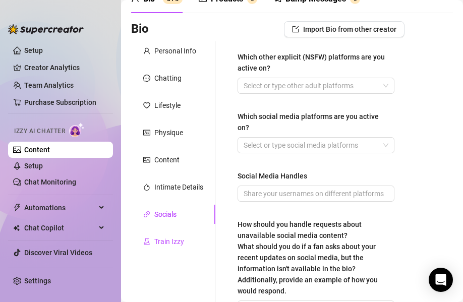
click at [172, 244] on div "Train Izzy" at bounding box center [169, 241] width 30 height 11
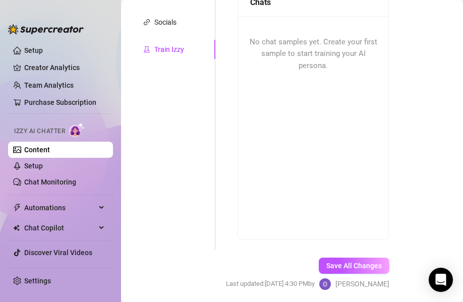
scroll to position [271, 0]
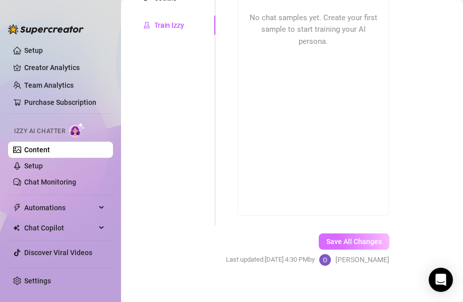
click at [329, 234] on button "Save All Changes" at bounding box center [354, 242] width 71 height 16
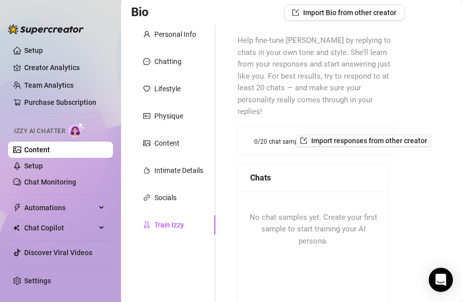
scroll to position [0, 0]
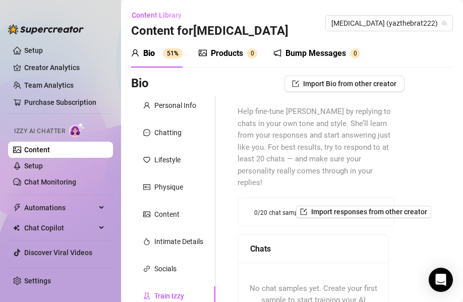
click at [251, 59] on div "Products 0" at bounding box center [228, 53] width 59 height 12
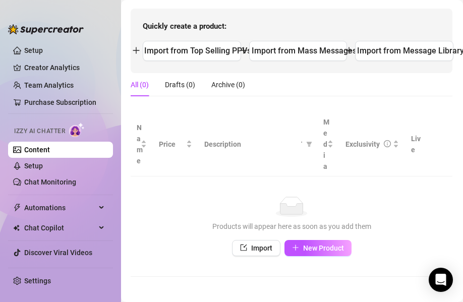
scroll to position [117, 1]
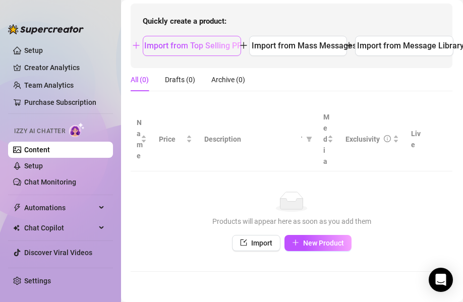
click at [217, 47] on span "Import from Top Selling PPVs" at bounding box center [197, 46] width 107 height 10
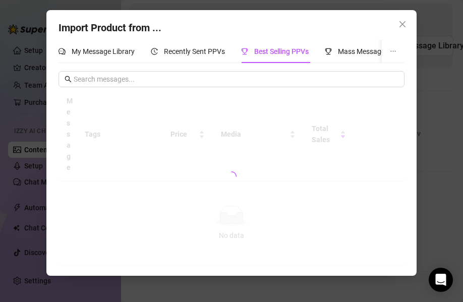
click at [400, 27] on icon "close" at bounding box center [402, 24] width 8 height 8
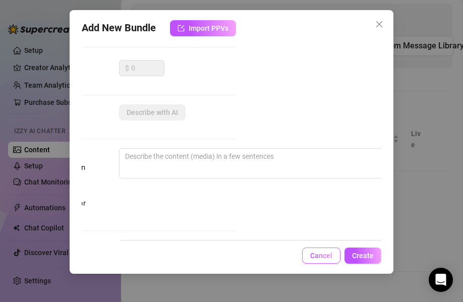
scroll to position [162, 147]
click at [335, 254] on button "Cancel" at bounding box center [321, 256] width 38 height 16
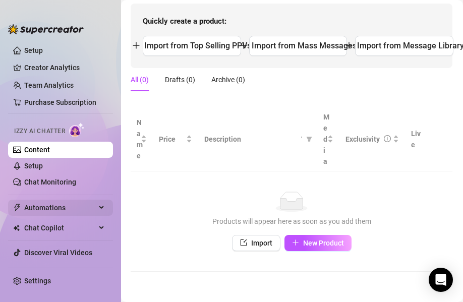
click at [51, 206] on span "Automations" at bounding box center [60, 208] width 72 height 16
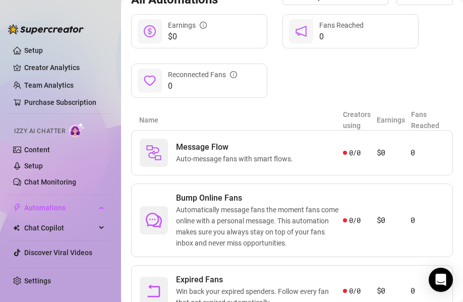
scroll to position [117, 0]
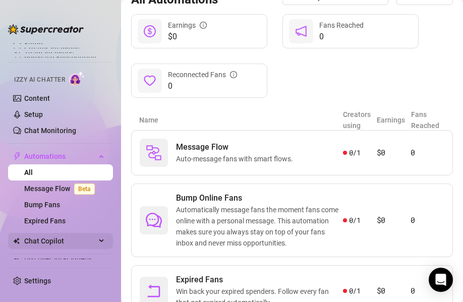
click at [63, 238] on span "Chat Copilot" at bounding box center [60, 241] width 72 height 16
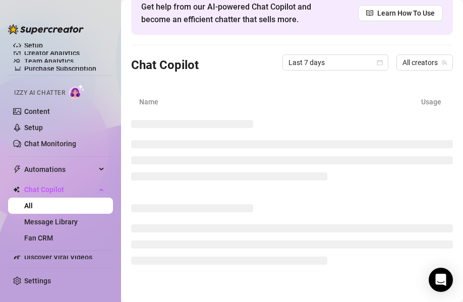
scroll to position [13, 0]
